Goal: Information Seeking & Learning: Check status

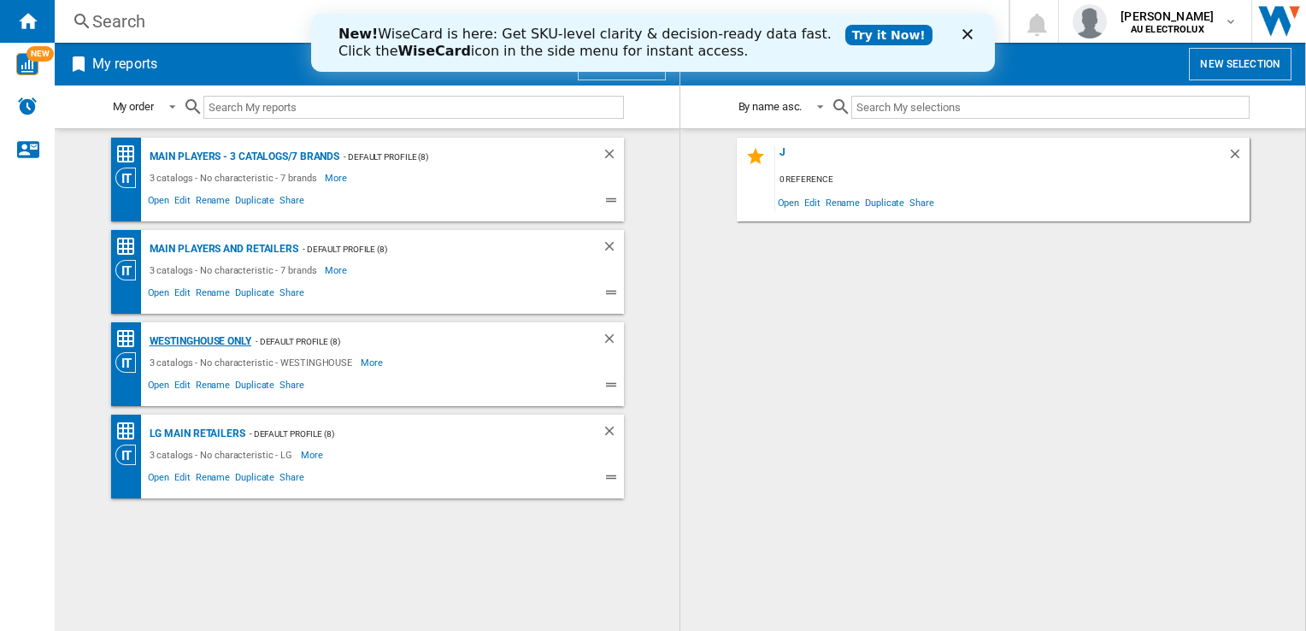
click at [195, 339] on div "Westinghouse only" at bounding box center [198, 341] width 106 height 21
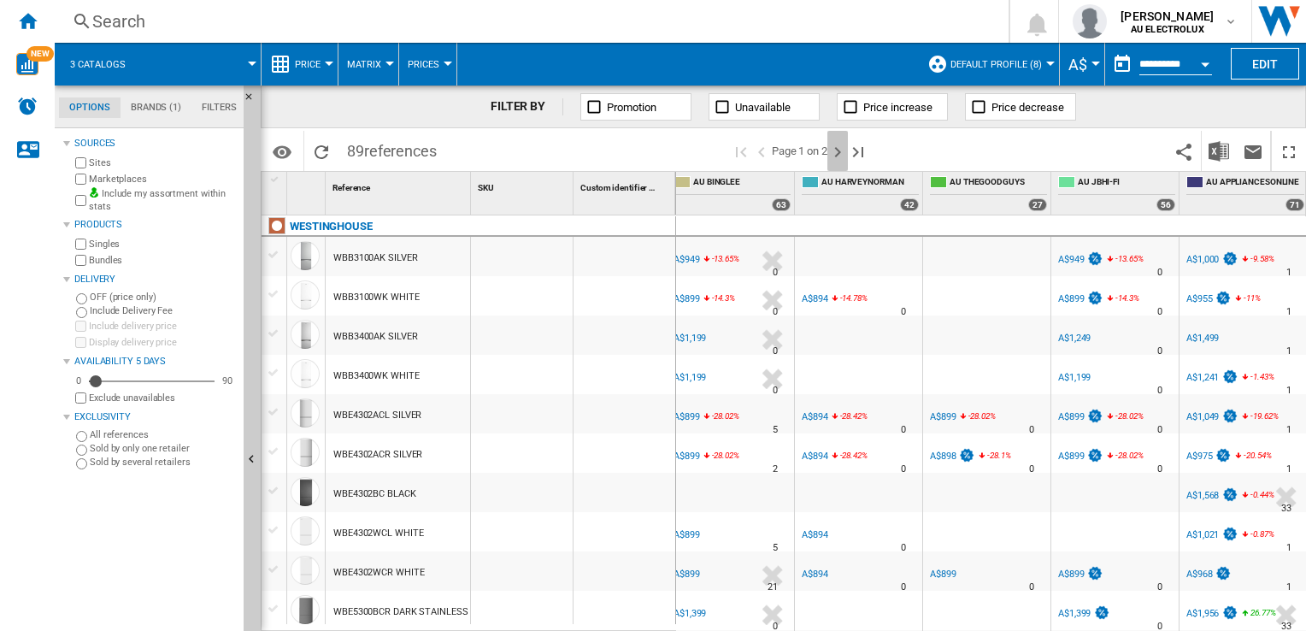
click at [835, 152] on ng-md-icon "Next page" at bounding box center [838, 152] width 21 height 21
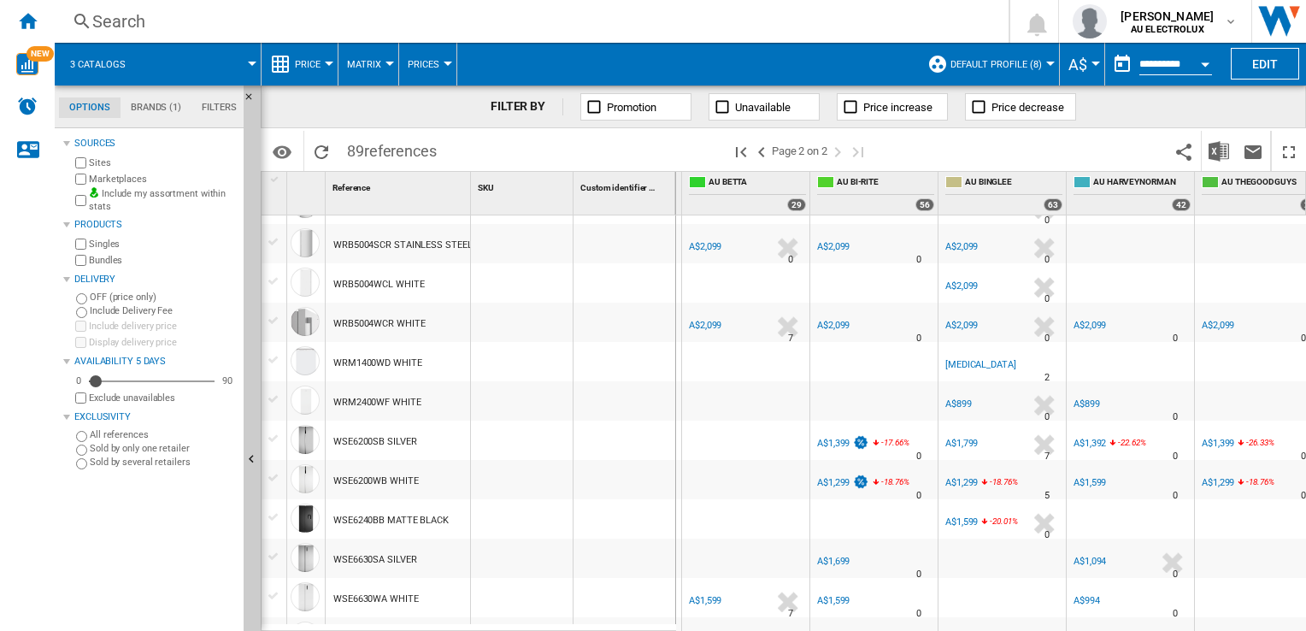
click at [966, 443] on div "A$1,799" at bounding box center [962, 443] width 32 height 11
click at [1085, 477] on div "A$1,599" at bounding box center [1090, 482] width 32 height 11
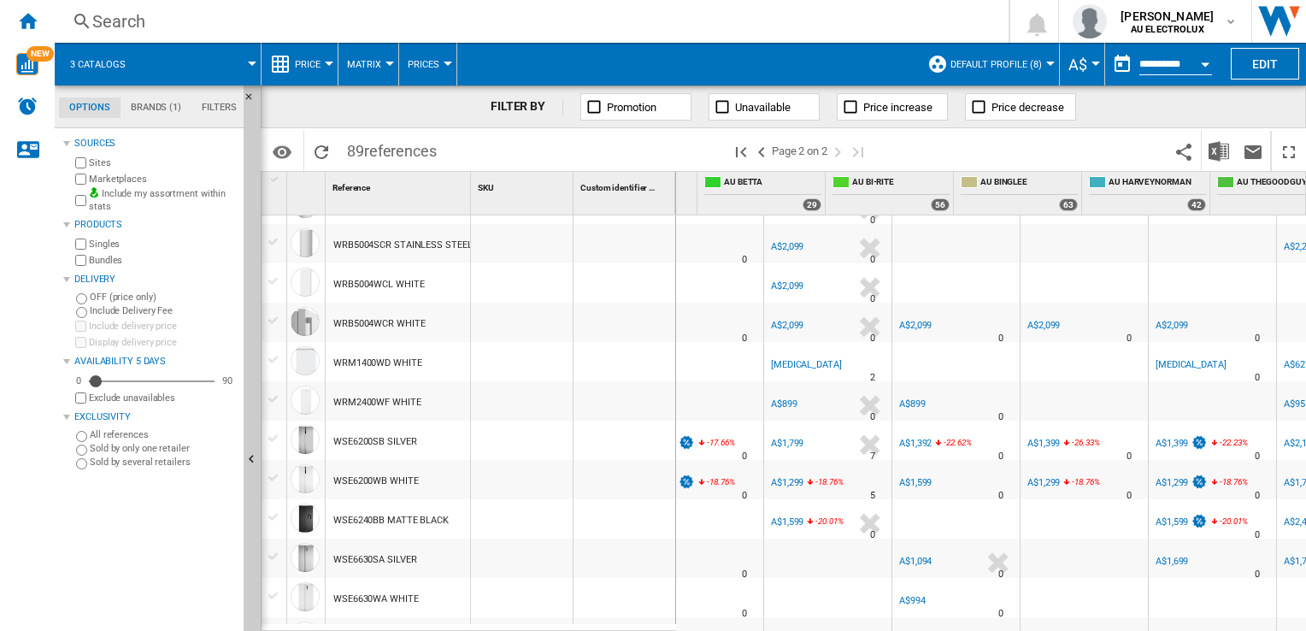
scroll to position [0, 297]
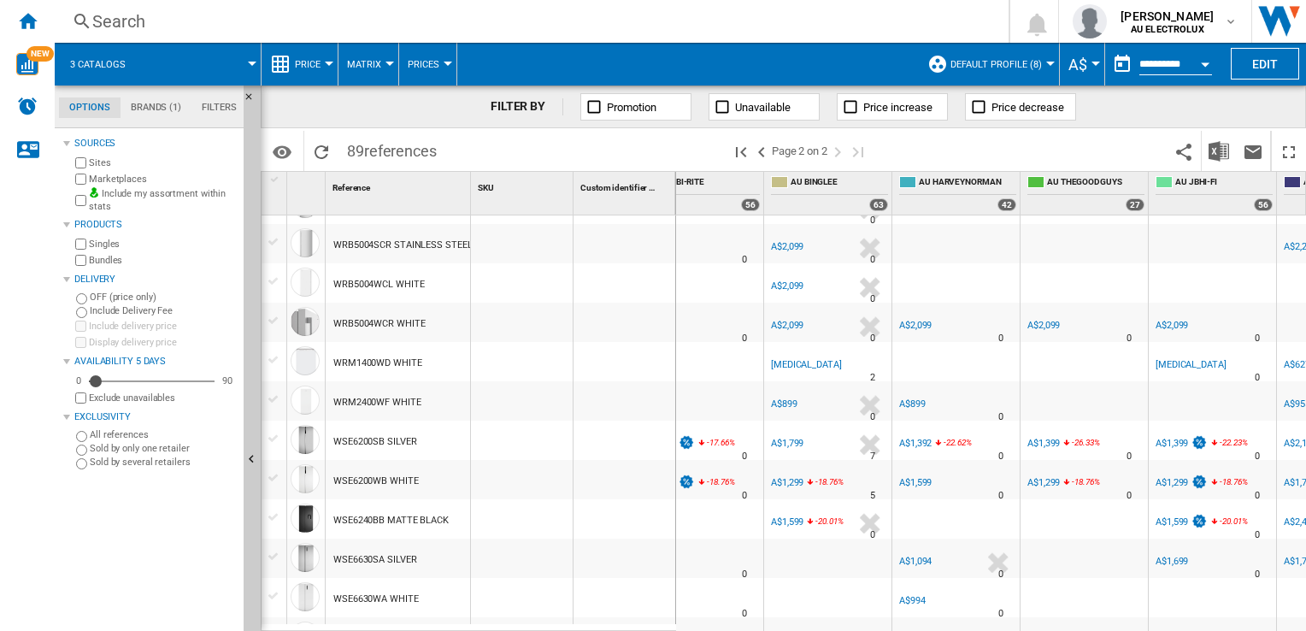
click at [771, 445] on div "A$1,799" at bounding box center [787, 443] width 32 height 11
